Goal: Task Accomplishment & Management: Use online tool/utility

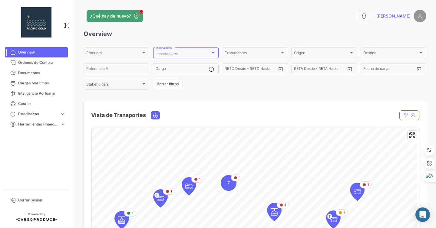
click at [186, 53] on div "Importadores" at bounding box center [182, 54] width 55 height 4
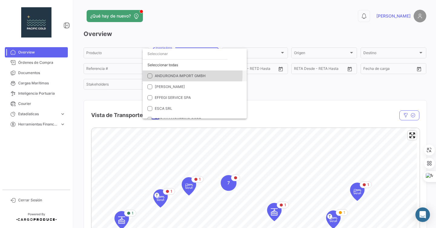
click at [158, 74] on span "ANDURONDA IMPORT GMBH" at bounding box center [180, 75] width 51 height 5
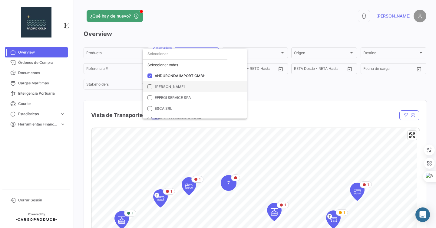
click at [160, 85] on span "[PERSON_NAME]" at bounding box center [170, 86] width 30 height 5
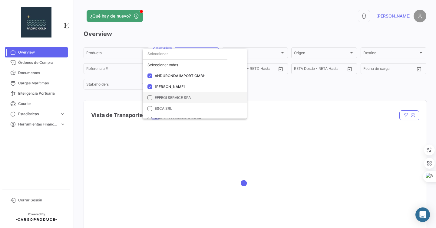
click at [156, 96] on span "EFFEGI SERVICE SPA" at bounding box center [173, 97] width 36 height 5
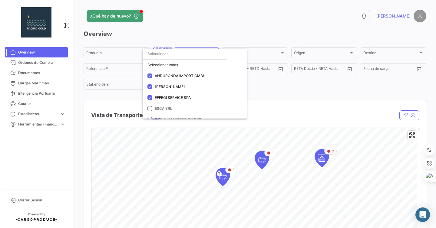
click at [336, 32] on div at bounding box center [218, 114] width 436 height 228
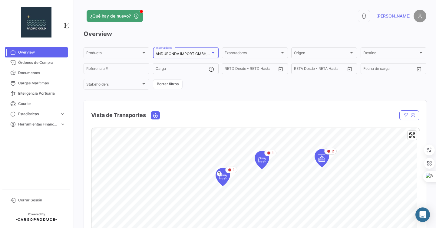
click at [212, 52] on div at bounding box center [212, 53] width 3 height 2
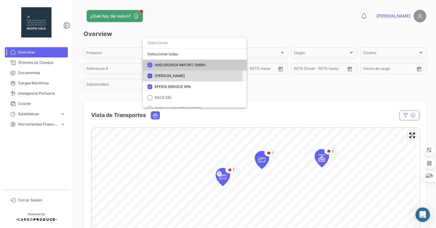
click at [151, 75] on mat-pseudo-checkbox at bounding box center [149, 75] width 5 height 5
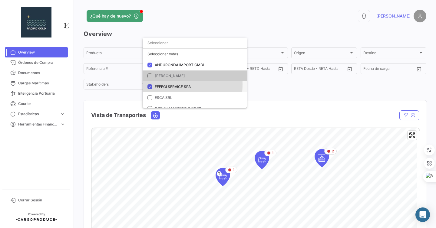
click at [149, 85] on mat-pseudo-checkbox at bounding box center [149, 86] width 5 height 5
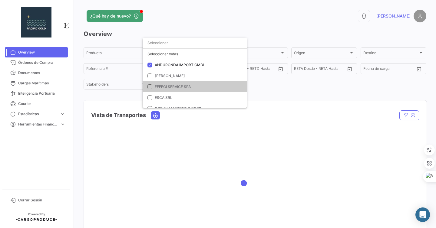
click at [355, 105] on div at bounding box center [218, 114] width 436 height 228
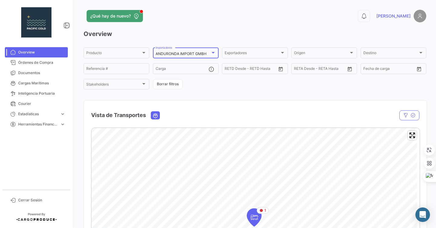
click at [210, 52] on div at bounding box center [212, 52] width 5 height 5
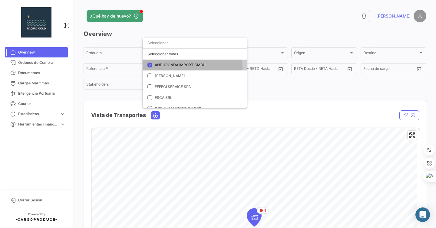
click at [167, 67] on span "ANDURONDA IMPORT GMBH" at bounding box center [197, 64] width 85 height 5
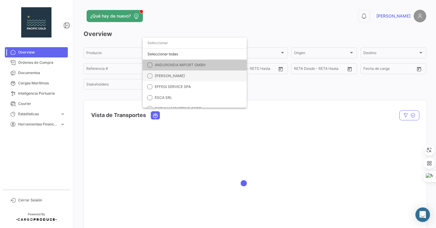
click at [155, 75] on span "[PERSON_NAME]" at bounding box center [170, 75] width 30 height 5
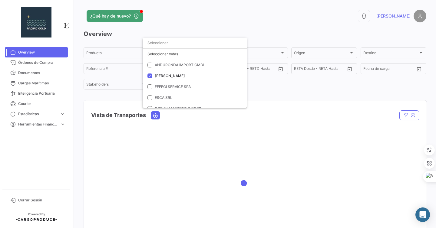
click at [269, 86] on div at bounding box center [218, 114] width 436 height 228
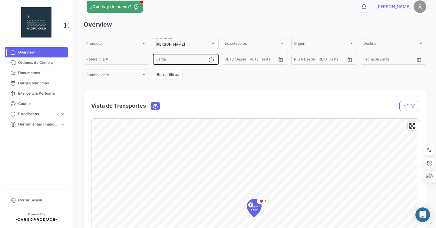
scroll to position [9, 0]
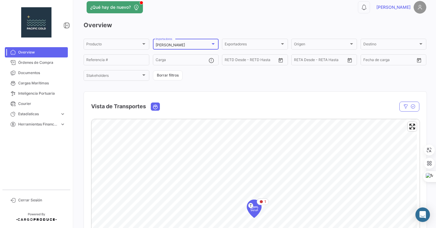
click at [194, 45] on div "[PERSON_NAME]" at bounding box center [182, 45] width 55 height 4
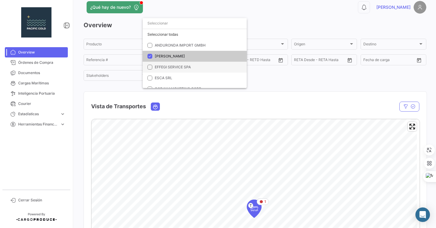
scroll to position [12, 0]
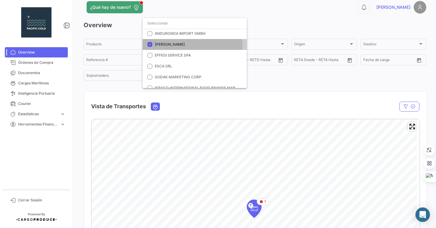
click at [182, 45] on span "[PERSON_NAME]" at bounding box center [170, 44] width 30 height 5
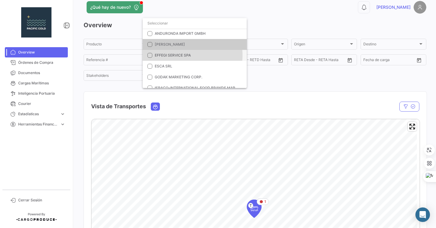
click at [179, 55] on span "EFFEGI SERVICE SPA" at bounding box center [173, 55] width 36 height 5
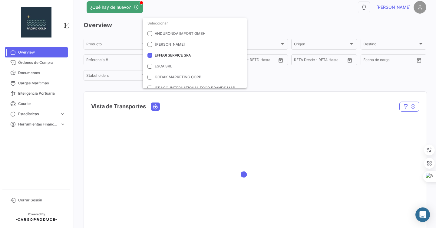
click at [279, 80] on div at bounding box center [218, 114] width 436 height 228
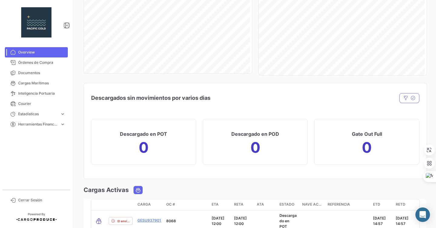
scroll to position [672, 0]
